Goal: Information Seeking & Learning: Learn about a topic

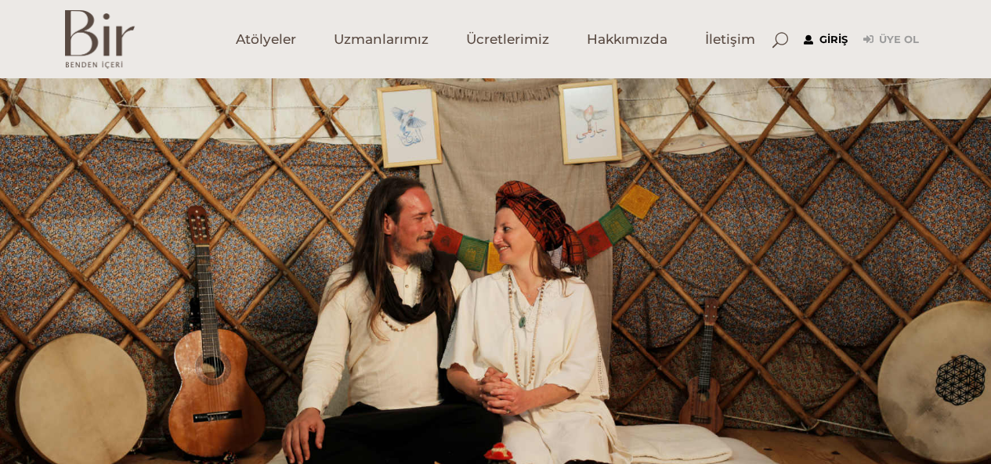
type input "akfrsoy@hotmail.com"
click at [840, 37] on link "Giriş" at bounding box center [826, 40] width 44 height 19
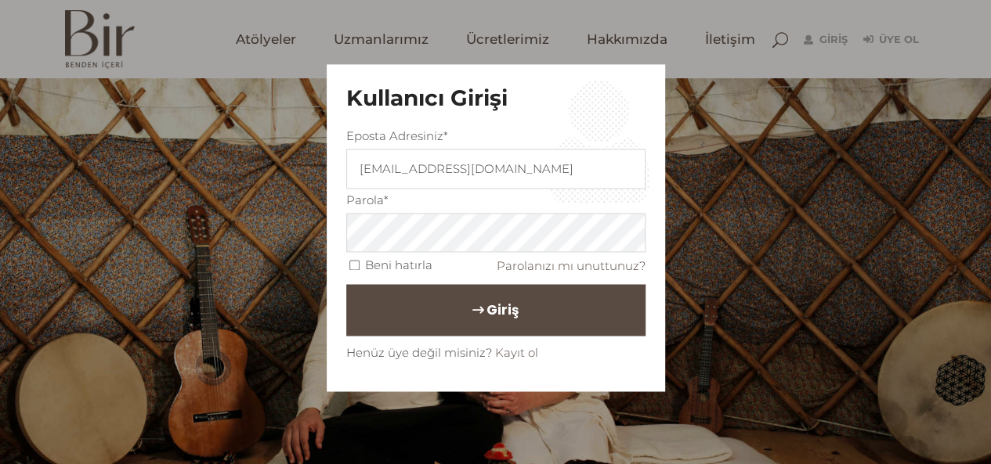
click at [486, 312] on span "Giriş" at bounding box center [502, 310] width 32 height 27
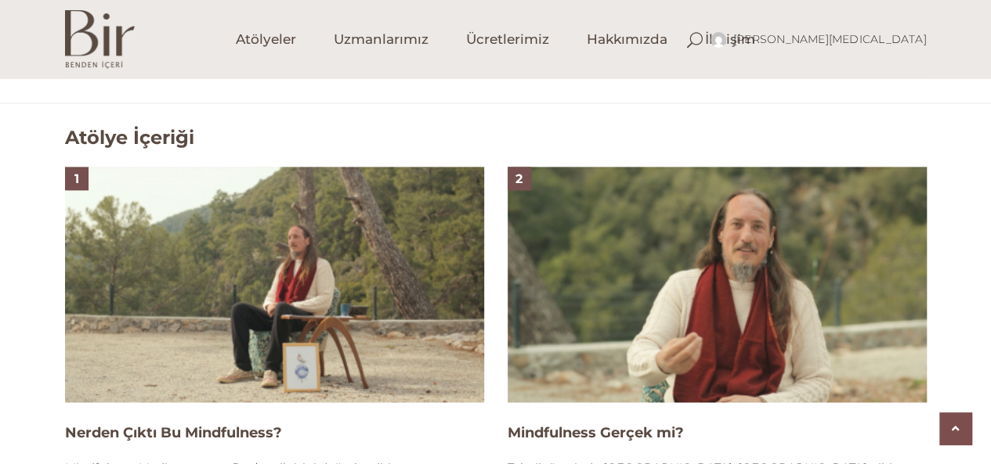
scroll to position [1018, 0]
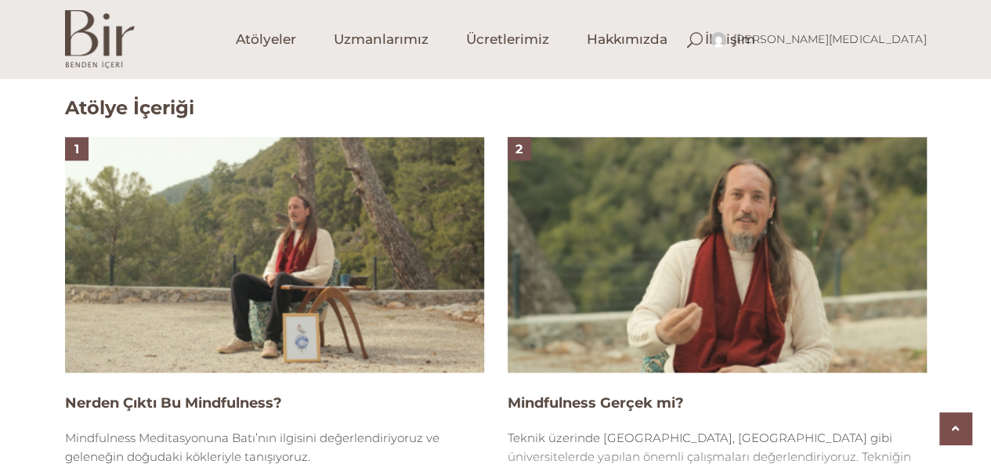
click at [664, 247] on img at bounding box center [717, 255] width 419 height 236
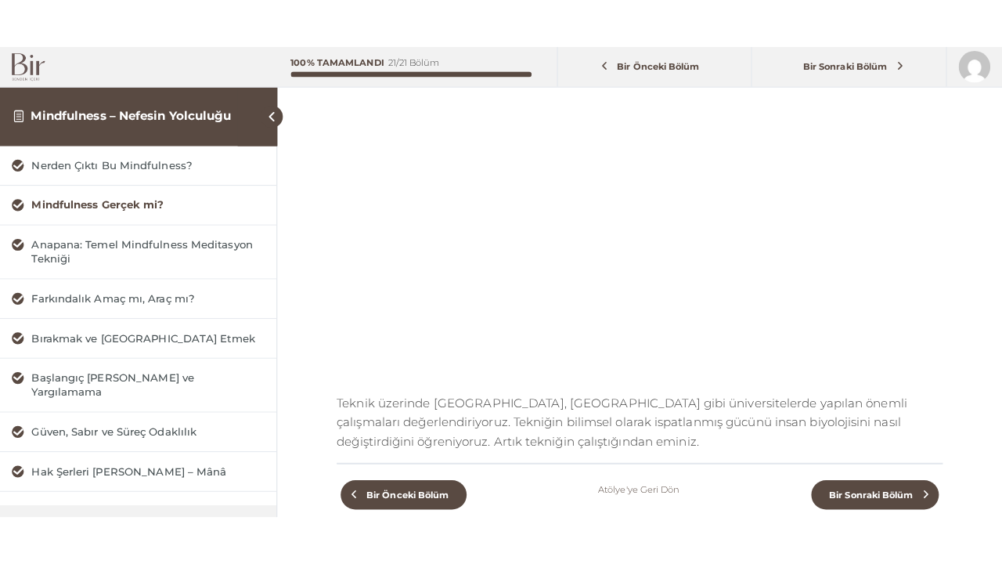
scroll to position [78, 0]
